Goal: Task Accomplishment & Management: Manage account settings

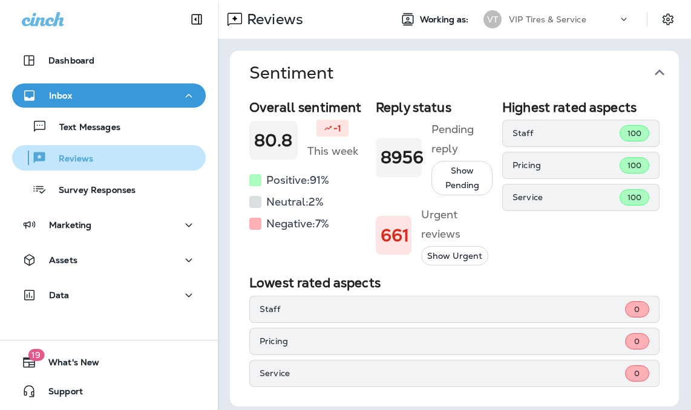
scroll to position [0, 1]
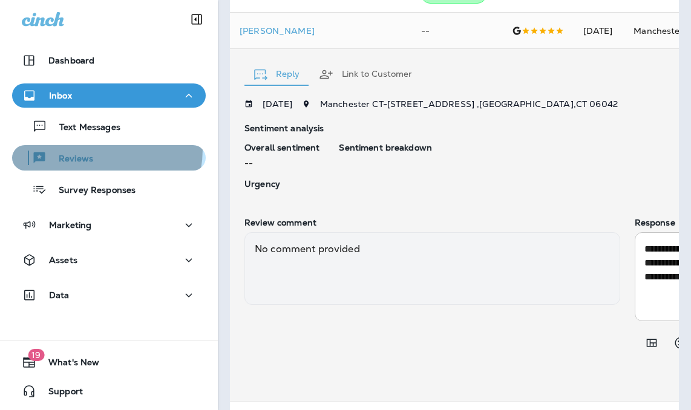
click at [87, 149] on div "Reviews" at bounding box center [55, 158] width 76 height 18
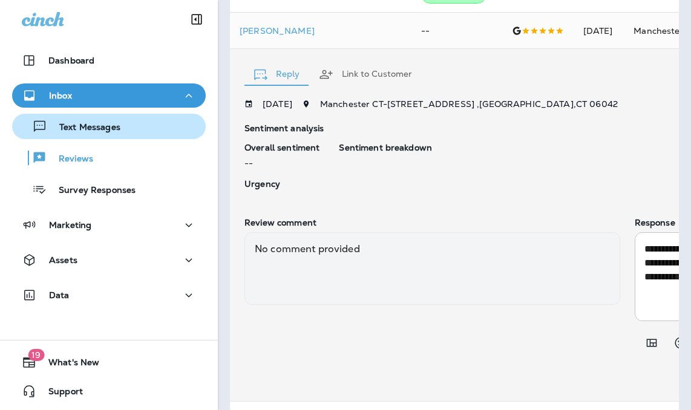
click at [119, 122] on p "Text Messages" at bounding box center [83, 128] width 73 height 12
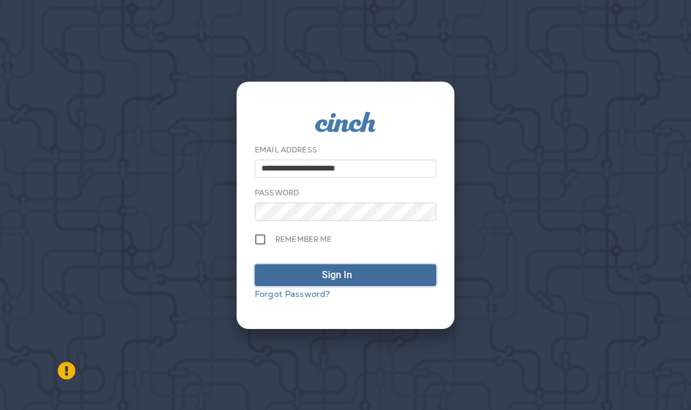
click at [381, 268] on span "Sign In" at bounding box center [346, 275] width 168 height 15
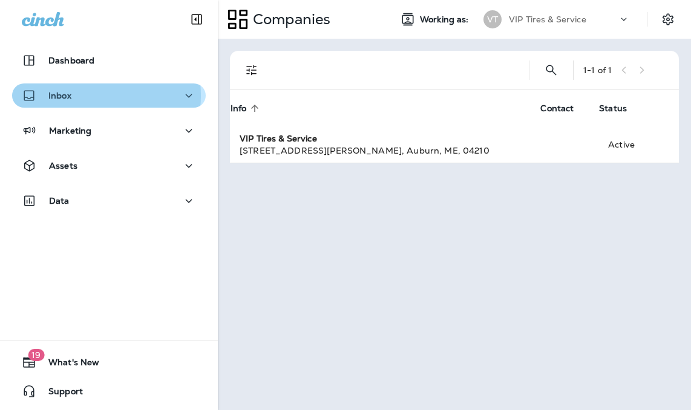
click at [86, 96] on div "Inbox" at bounding box center [109, 95] width 174 height 15
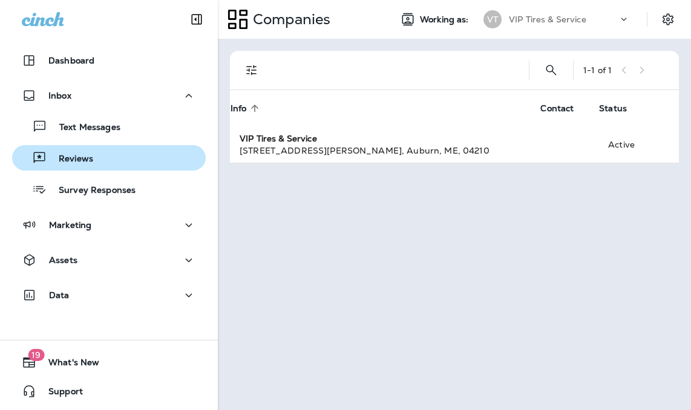
click at [111, 165] on div "Reviews" at bounding box center [109, 158] width 184 height 18
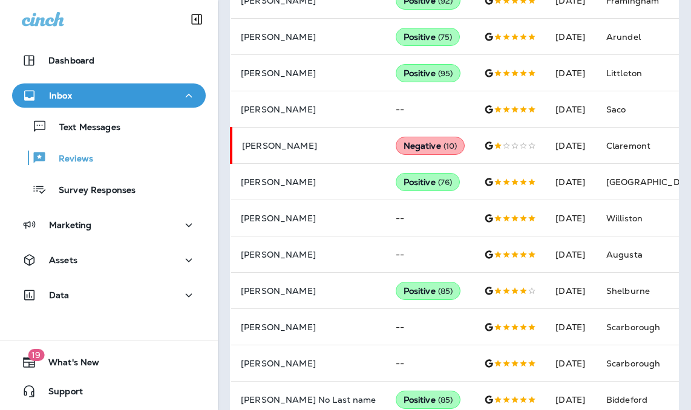
scroll to position [807, 0]
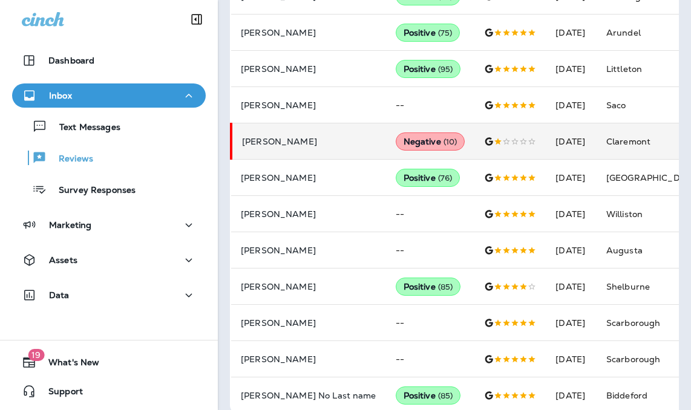
click at [574, 139] on td "[DATE]" at bounding box center [571, 142] width 51 height 36
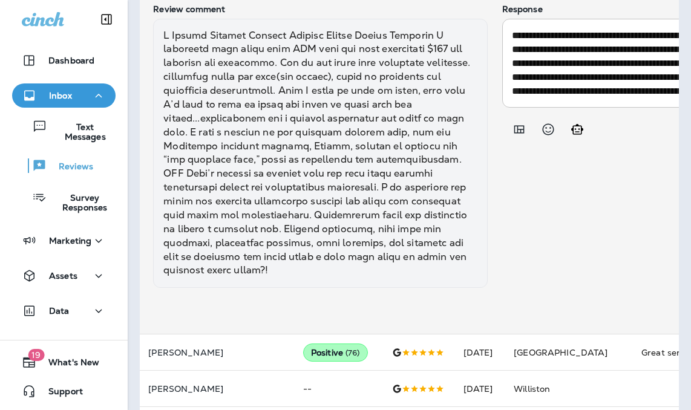
scroll to position [995, 0]
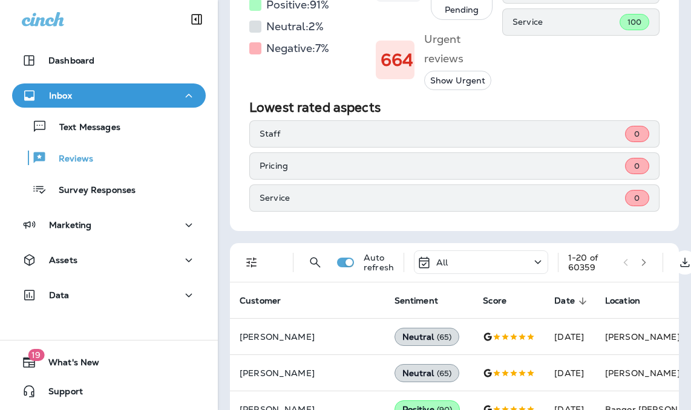
scroll to position [175, 0]
click at [645, 263] on icon "button" at bounding box center [644, 263] width 8 height 8
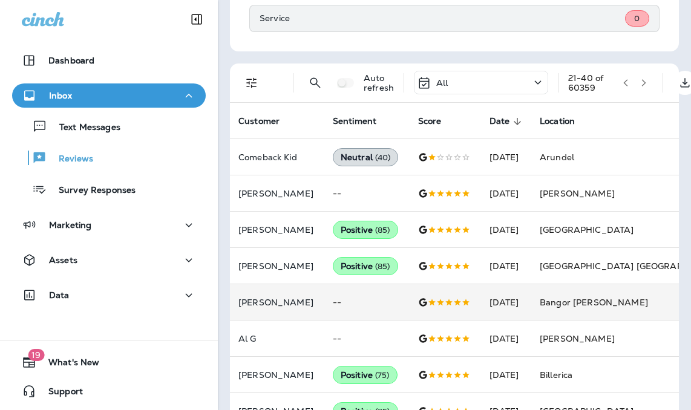
scroll to position [357, 0]
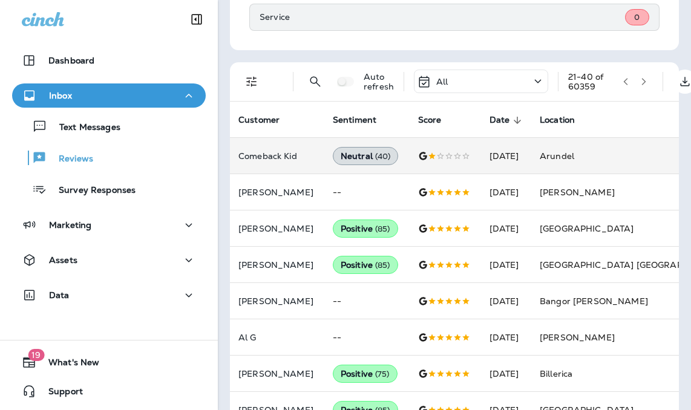
click at [531, 154] on td "[DATE]" at bounding box center [505, 156] width 51 height 36
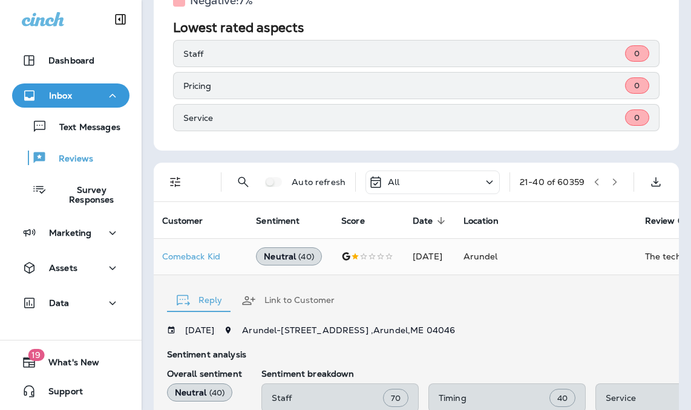
scroll to position [117, 0]
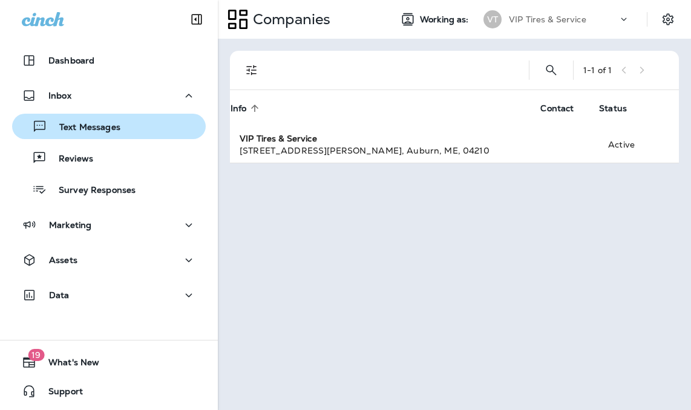
click at [110, 130] on p "Text Messages" at bounding box center [83, 128] width 73 height 12
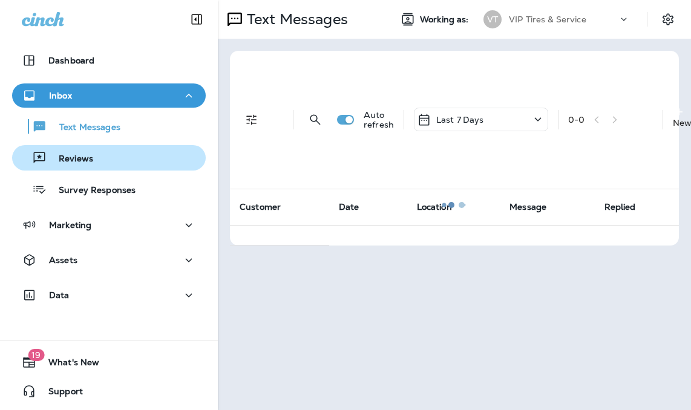
click at [119, 158] on div "Reviews" at bounding box center [109, 158] width 184 height 18
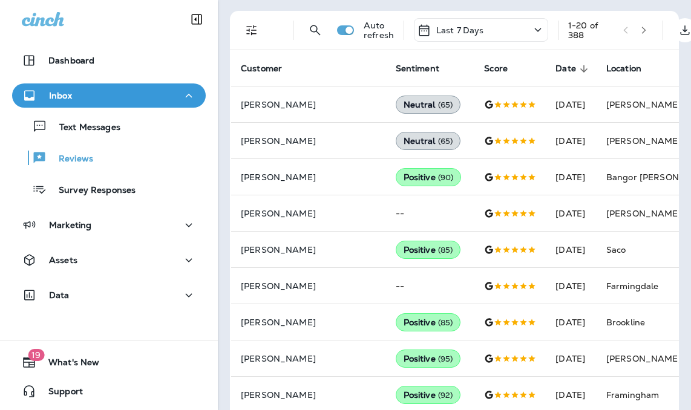
scroll to position [236, 0]
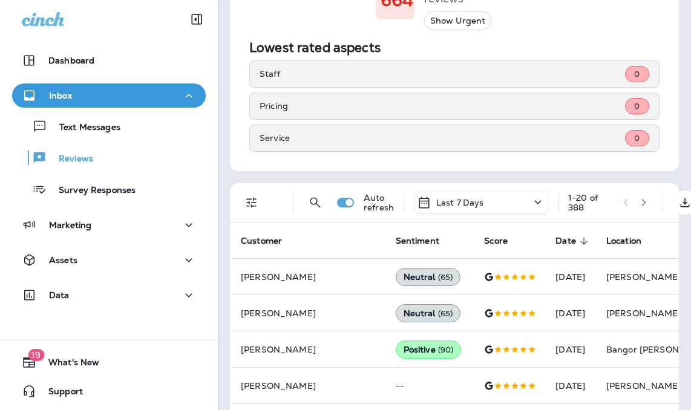
click at [647, 205] on icon "button" at bounding box center [644, 203] width 8 height 8
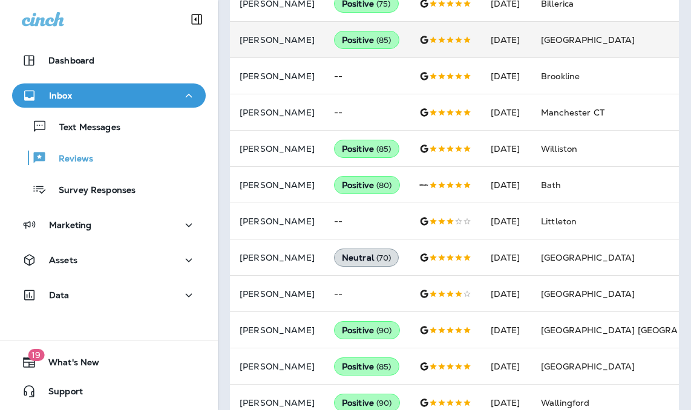
scroll to position [841, 0]
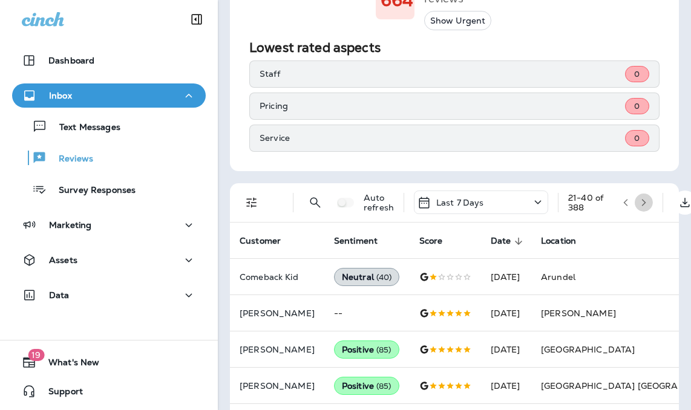
click at [640, 208] on button "button" at bounding box center [644, 203] width 18 height 18
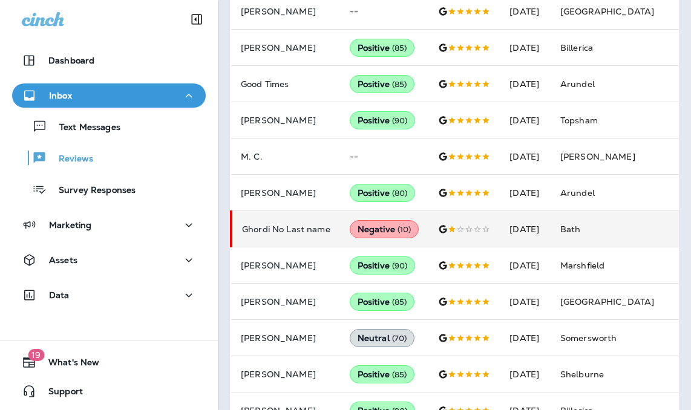
scroll to position [720, 0]
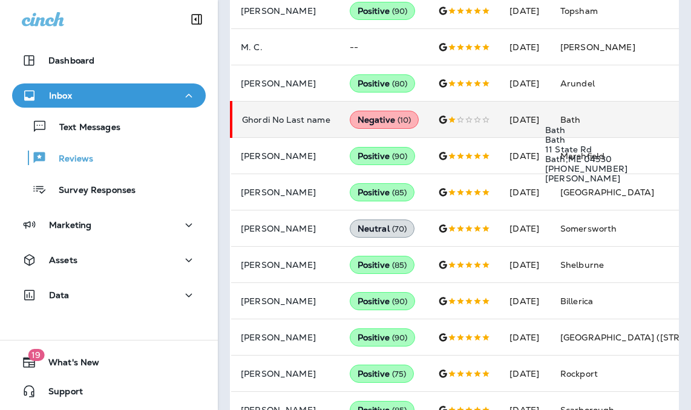
click at [581, 121] on span "Bath" at bounding box center [571, 119] width 21 height 11
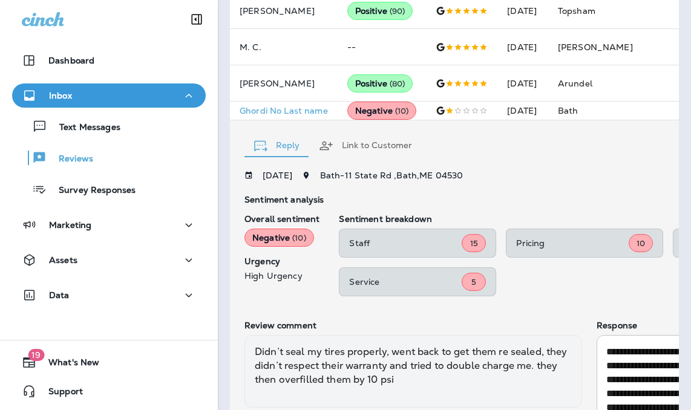
scroll to position [840, 0]
